Goal: Manage account settings

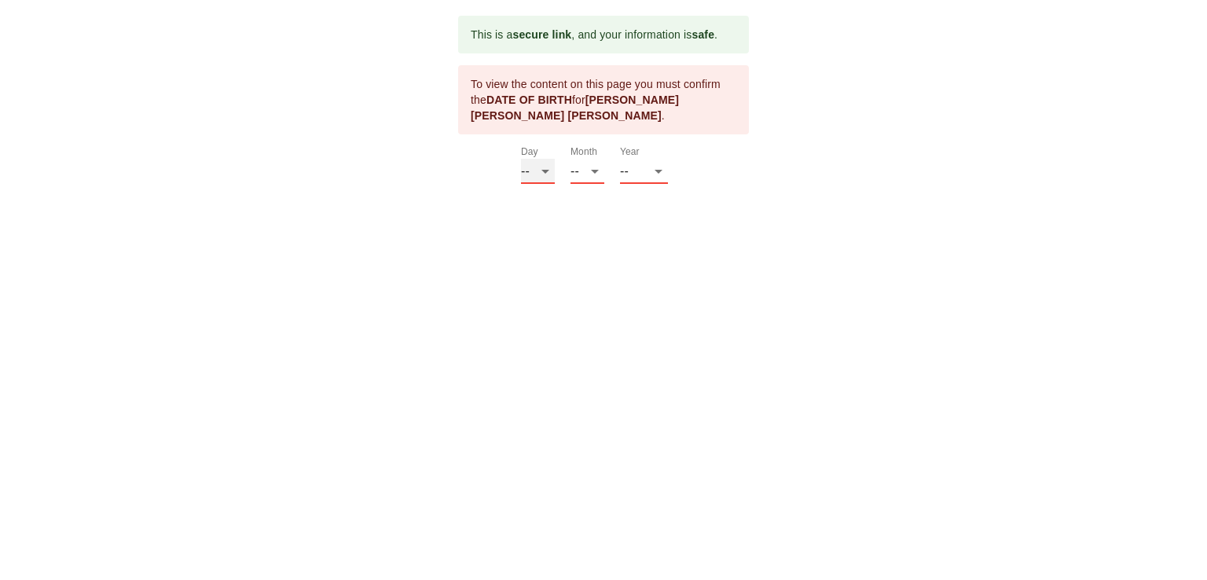
click at [540, 174] on select "-- 01 02 03 04 05 06 07 08 09 10 11 12 13 14 15 16 17 18 19 20 21 22 23 24 25 2…" at bounding box center [538, 171] width 34 height 25
select select "21"
click at [521, 159] on select "-- 01 02 03 04 05 06 07 08 09 10 11 12 13 14 15 16 17 18 19 20 21 22 23 24 25 2…" at bounding box center [538, 171] width 34 height 25
click at [594, 169] on select "-- 01 02 03 04 05 06 07 08 09 10 11 12" at bounding box center [587, 171] width 34 height 25
select select "03"
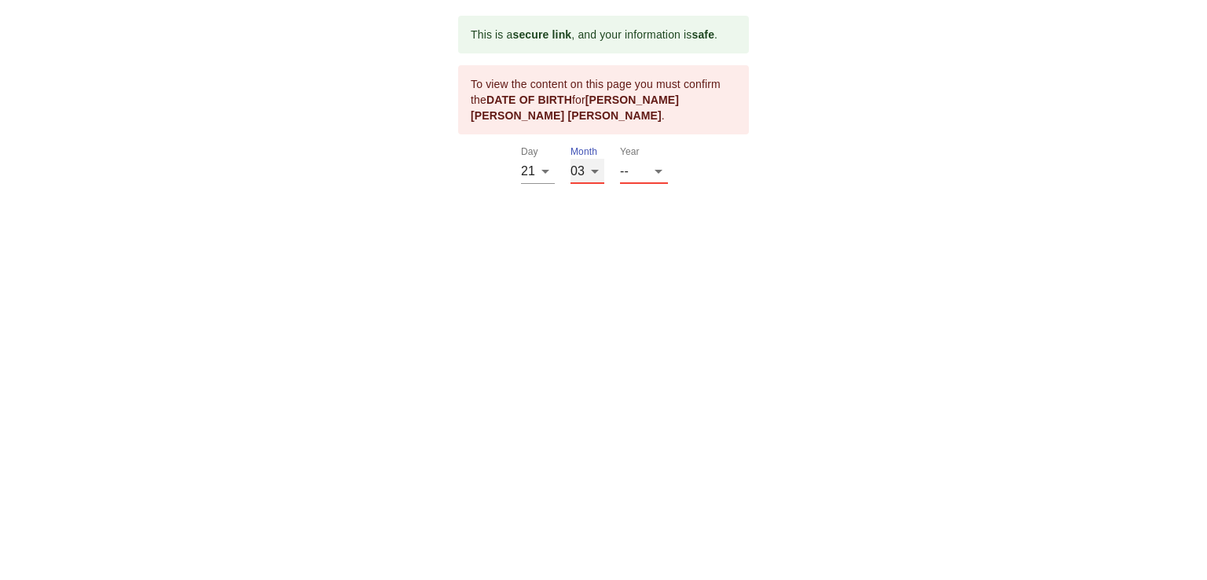
click at [570, 159] on select "-- 01 02 03 04 05 06 07 08 09 10 11 12" at bounding box center [587, 171] width 34 height 25
click at [661, 162] on select "-- 2025 2024 2023 2022 2021 2020 2019 2018 2017 2016 2015 2014 2013 2012 2011 2…" at bounding box center [644, 171] width 48 height 25
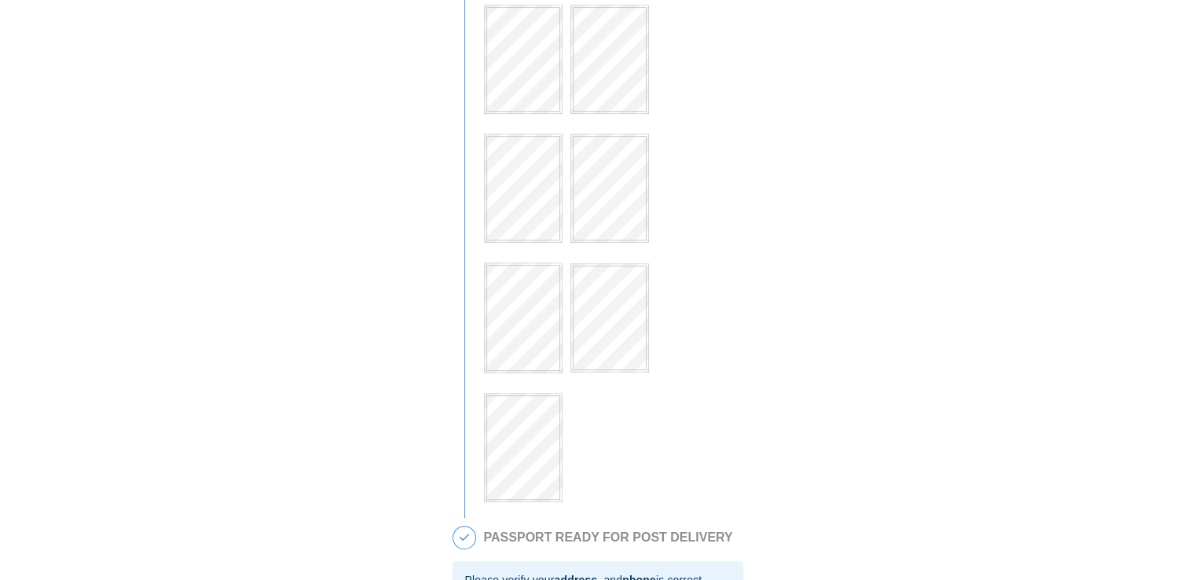
scroll to position [1137, 0]
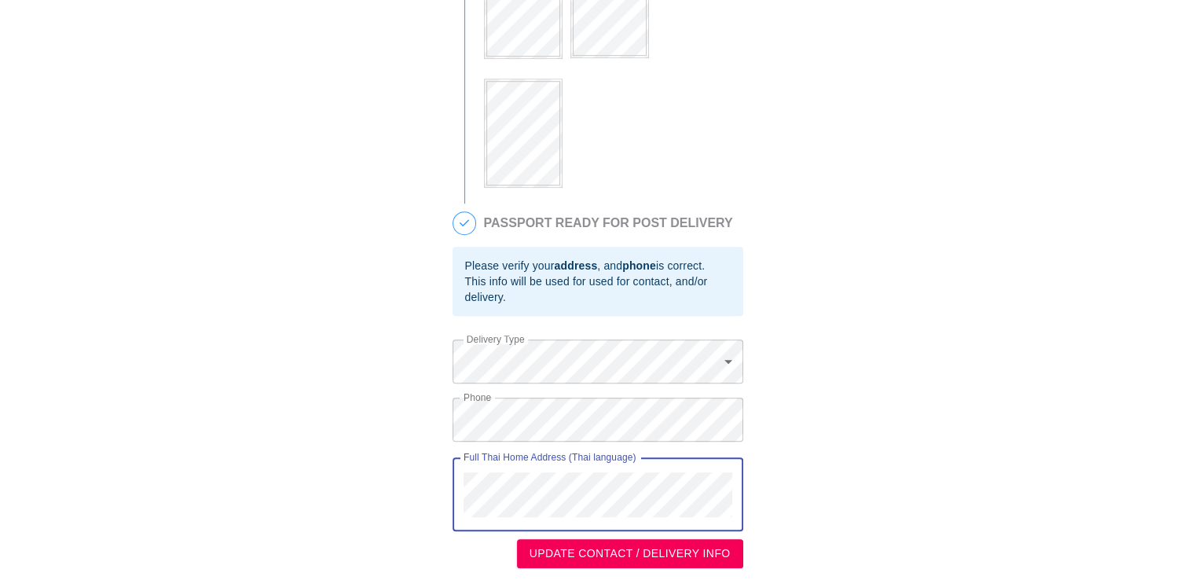
click at [625, 551] on span "UPDATE CONTACT / DELIVERY INFO" at bounding box center [629, 554] width 201 height 20
click at [698, 544] on span "UPDATE CONTACT / DELIVERY INFO" at bounding box center [629, 554] width 201 height 20
